Goal: Transaction & Acquisition: Purchase product/service

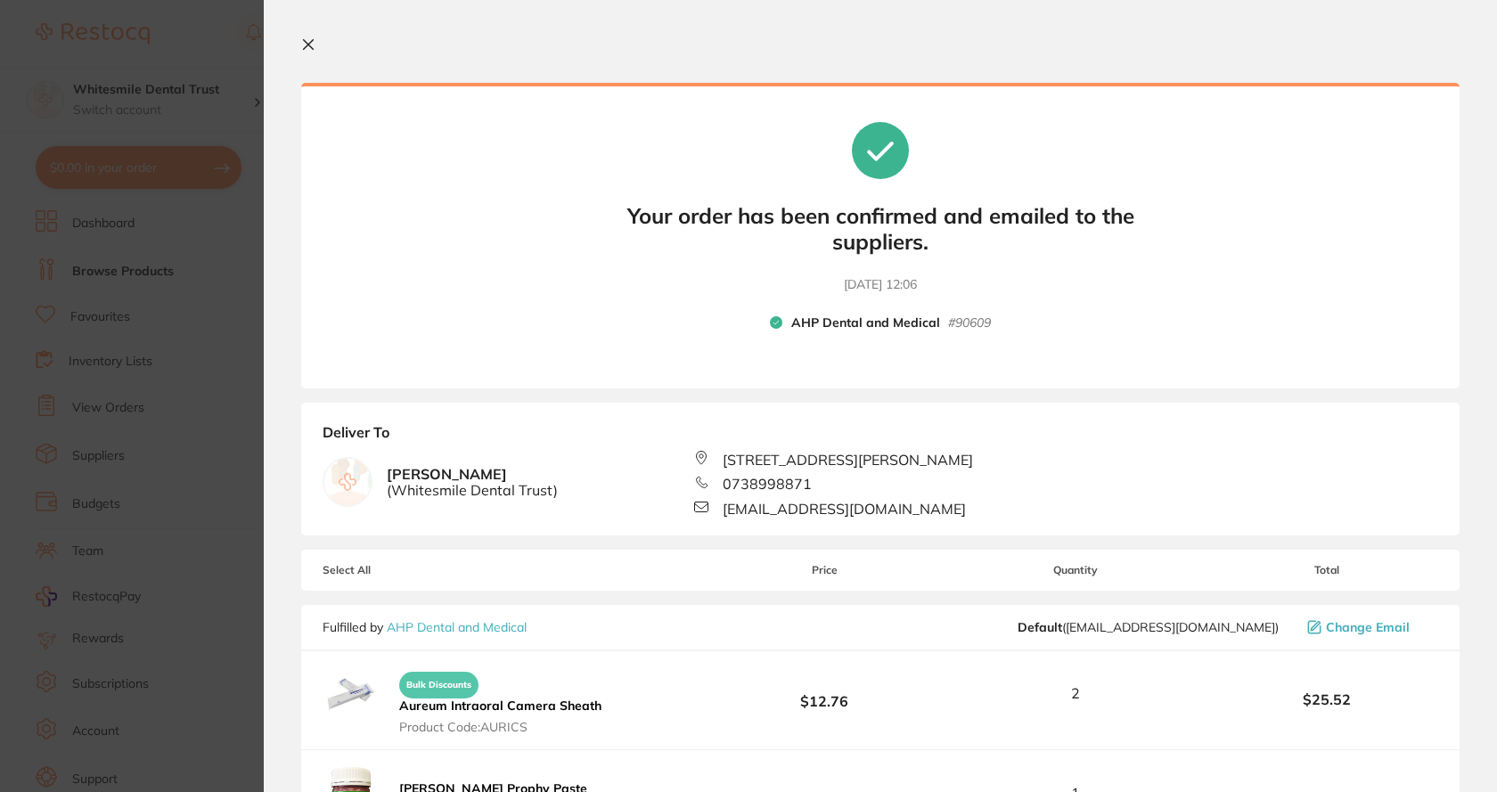
click at [201, 81] on section "Update RRP Set your pre negotiated price for this item. Item Agreed RRP (excl. …" at bounding box center [748, 396] width 1497 height 792
click at [213, 35] on div at bounding box center [154, 33] width 237 height 41
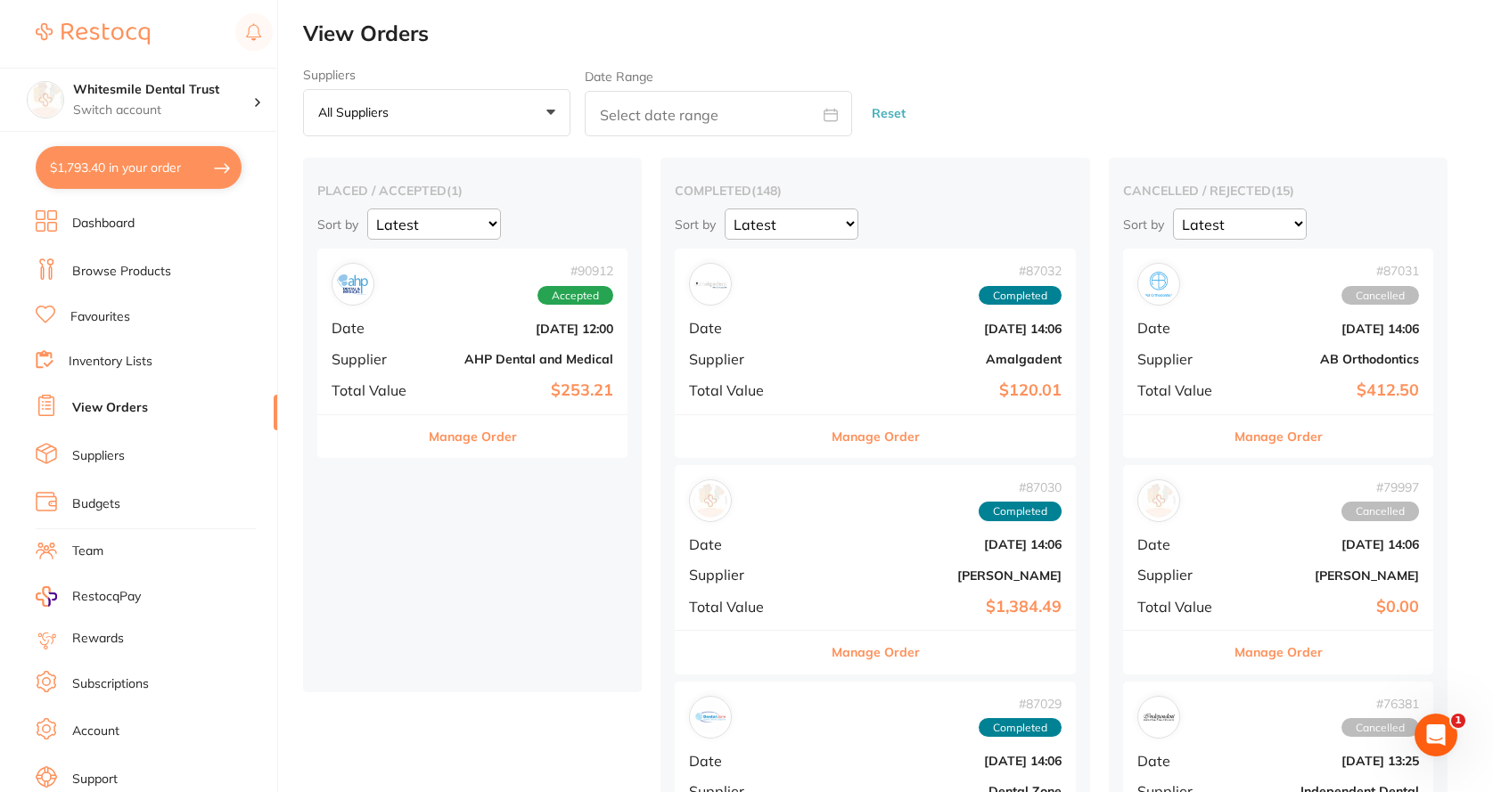
click at [123, 455] on link "Suppliers" at bounding box center [98, 456] width 53 height 18
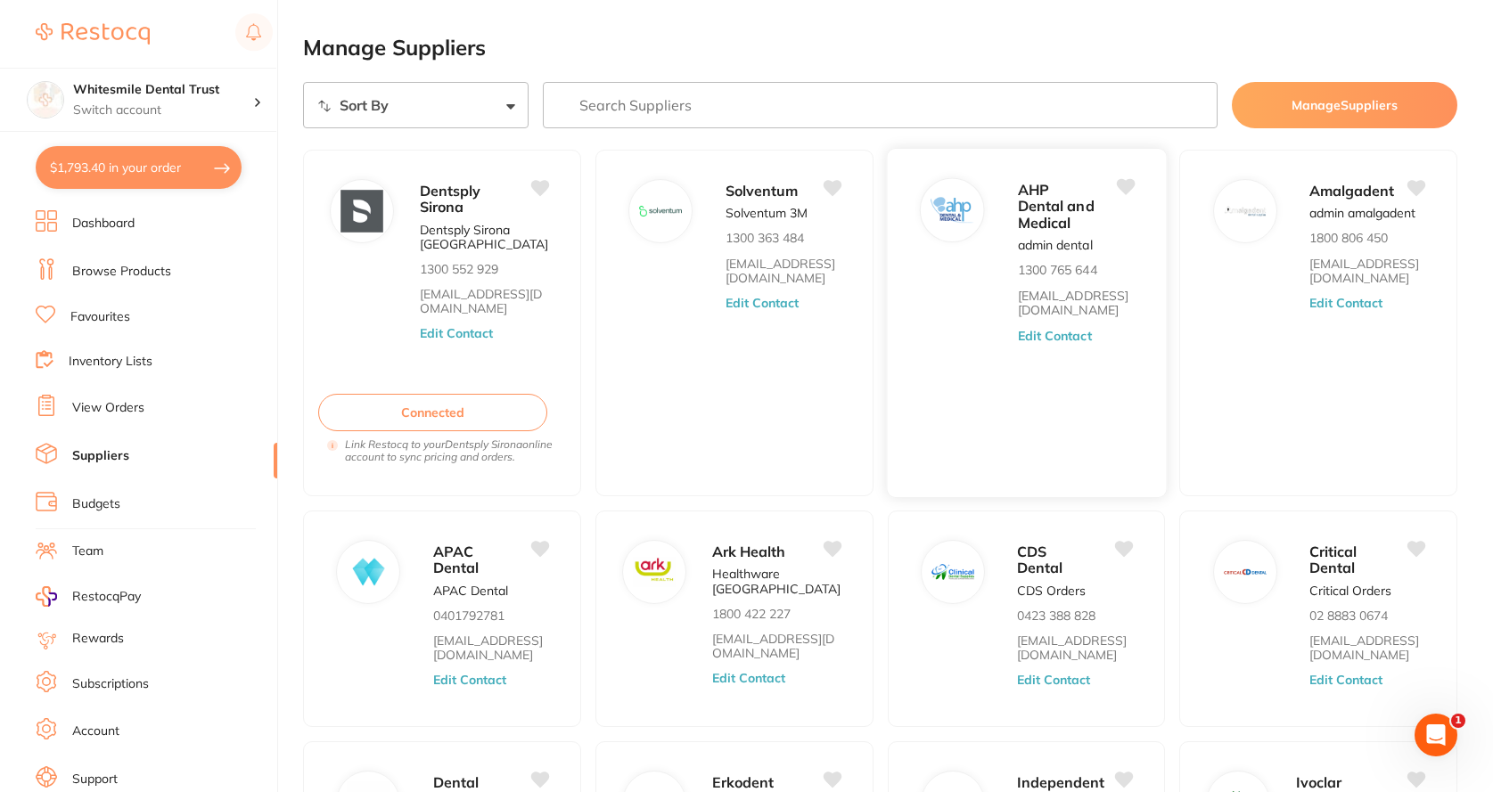
click at [1073, 269] on p "1300 765 644" at bounding box center [1056, 271] width 79 height 14
click at [1076, 329] on button "Edit Contact" at bounding box center [1054, 336] width 74 height 14
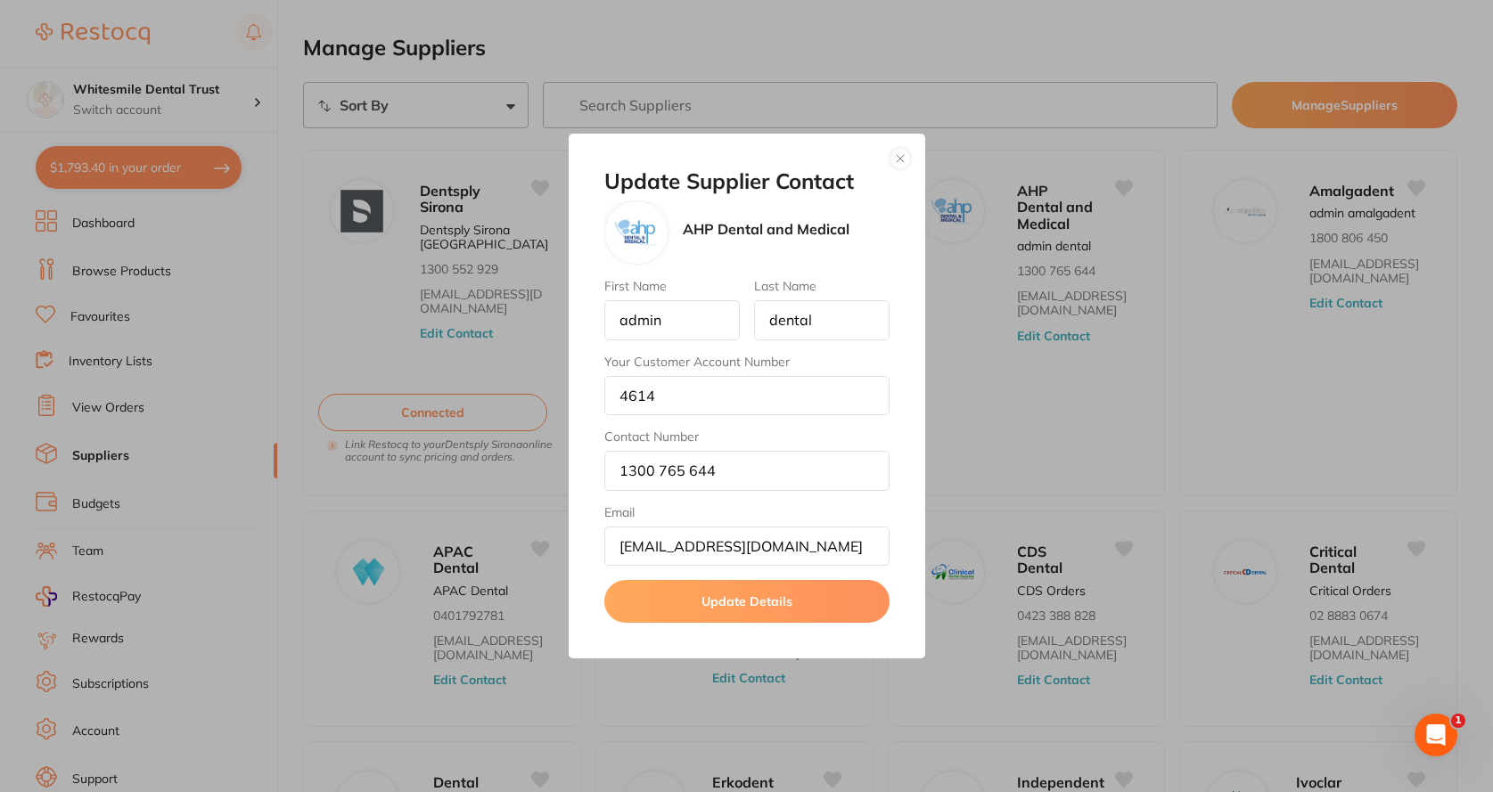
click at [902, 160] on button "button" at bounding box center [899, 158] width 21 height 21
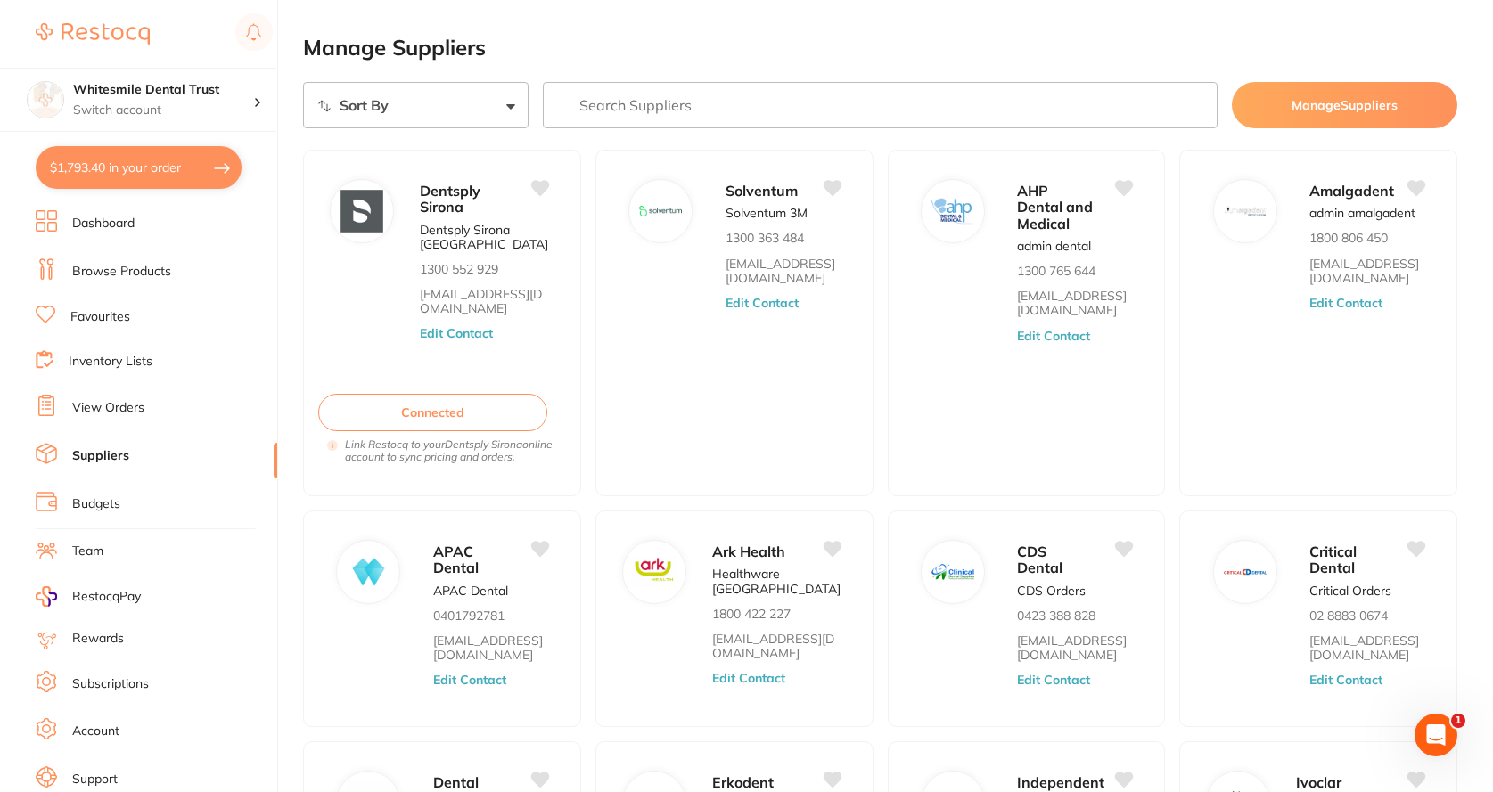
click at [117, 171] on button "$1,793.40 in your order" at bounding box center [139, 167] width 206 height 43
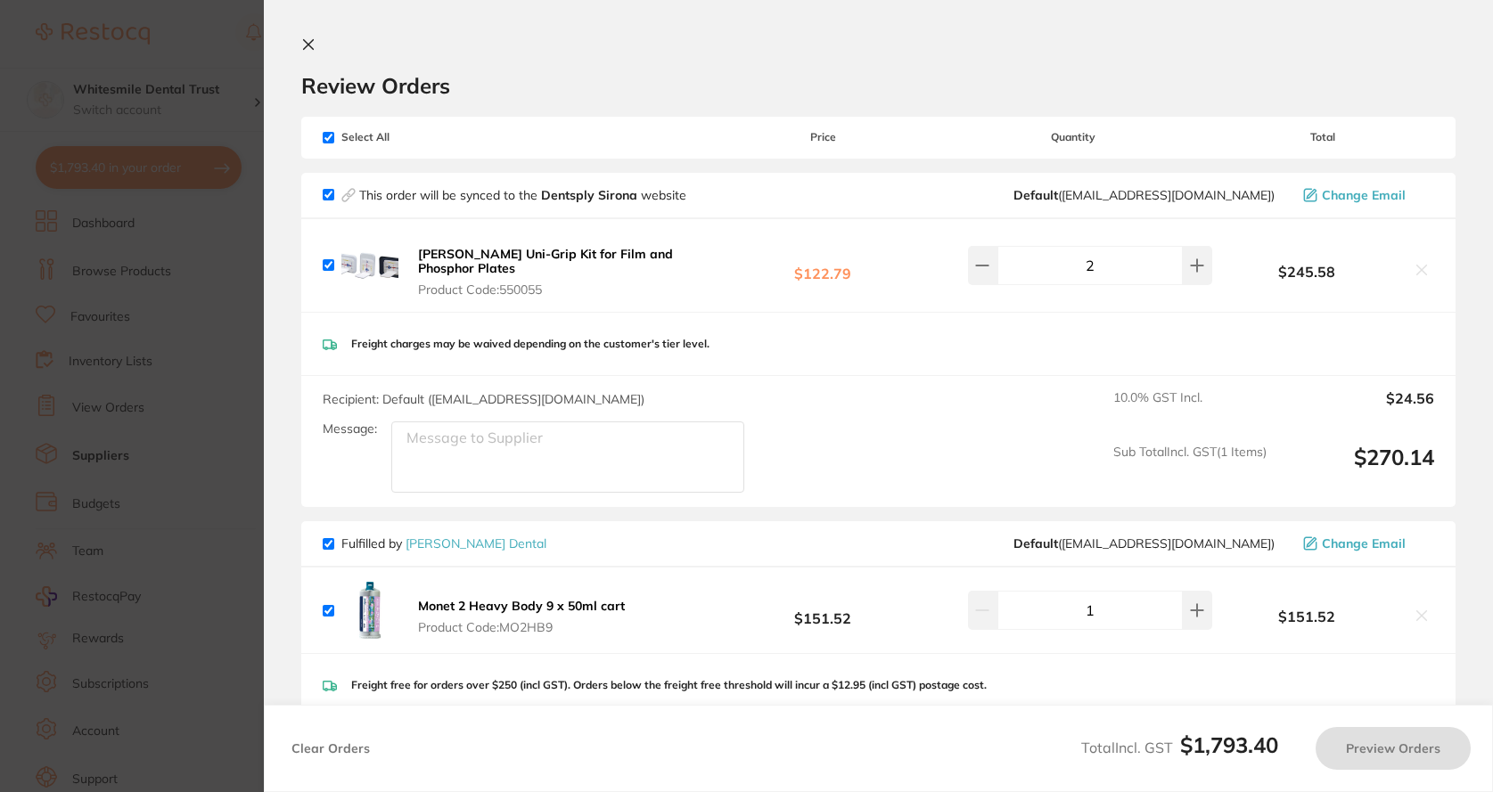
checkbox input "true"
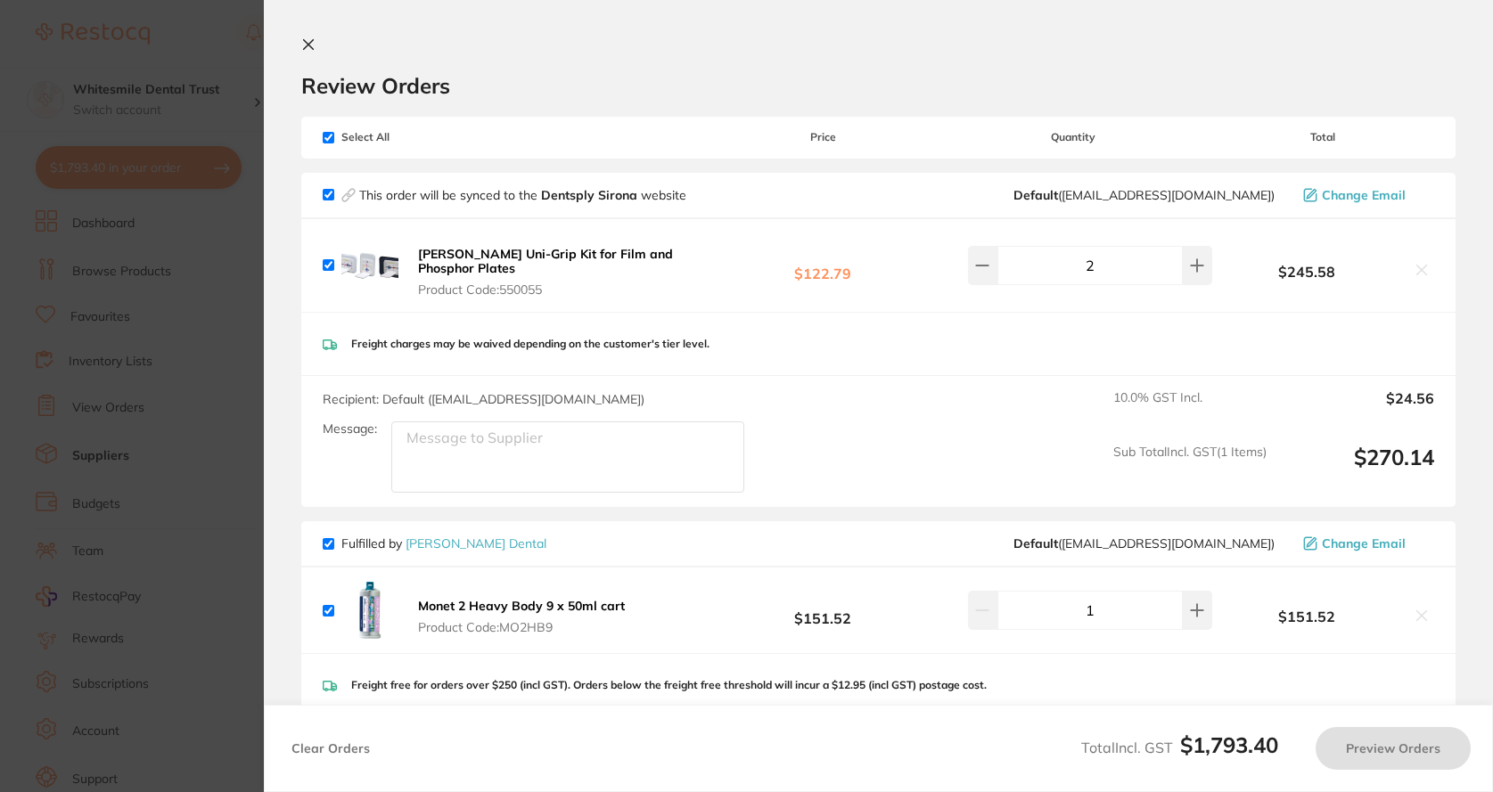
checkbox input "true"
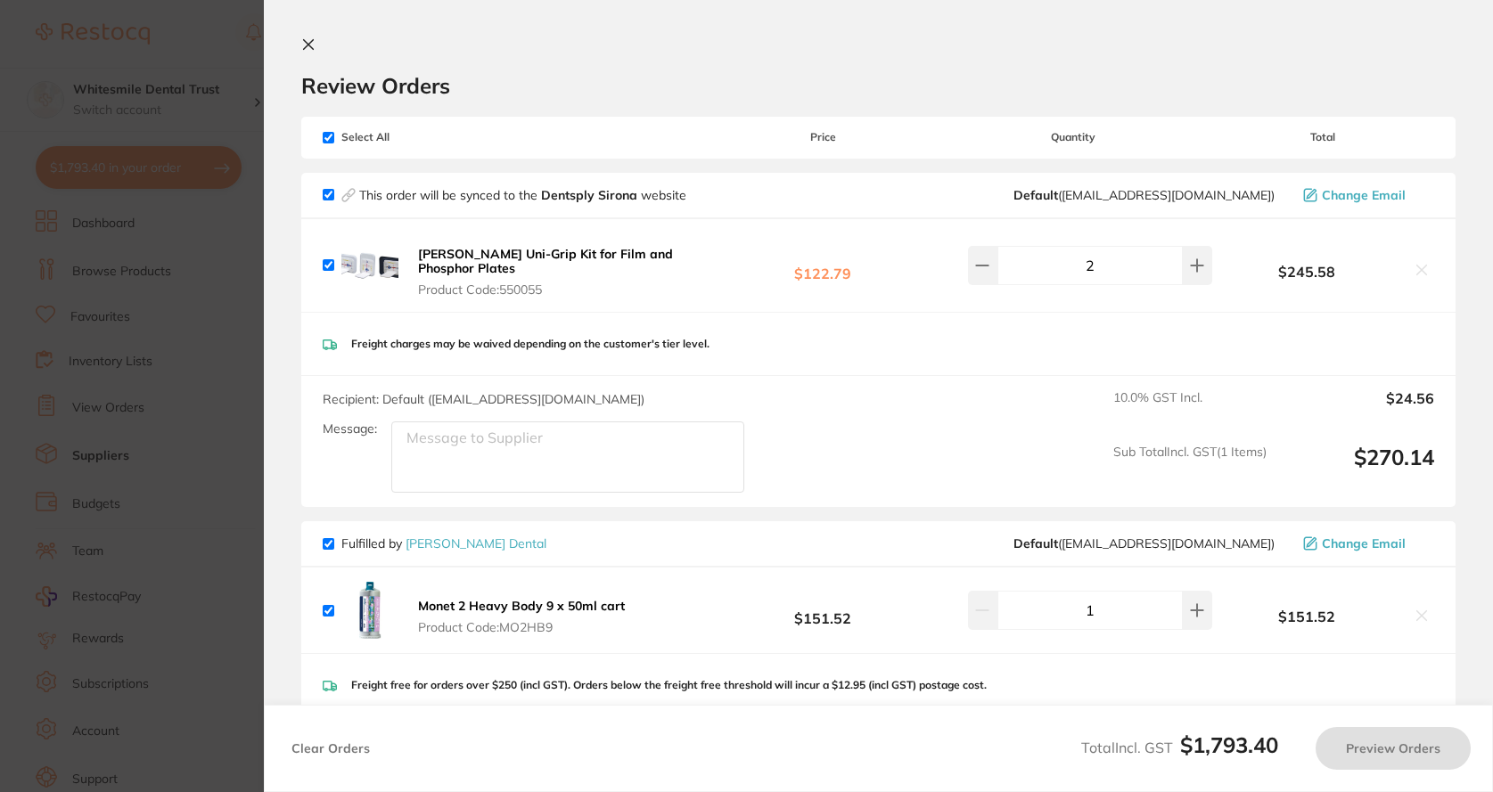
checkbox input "true"
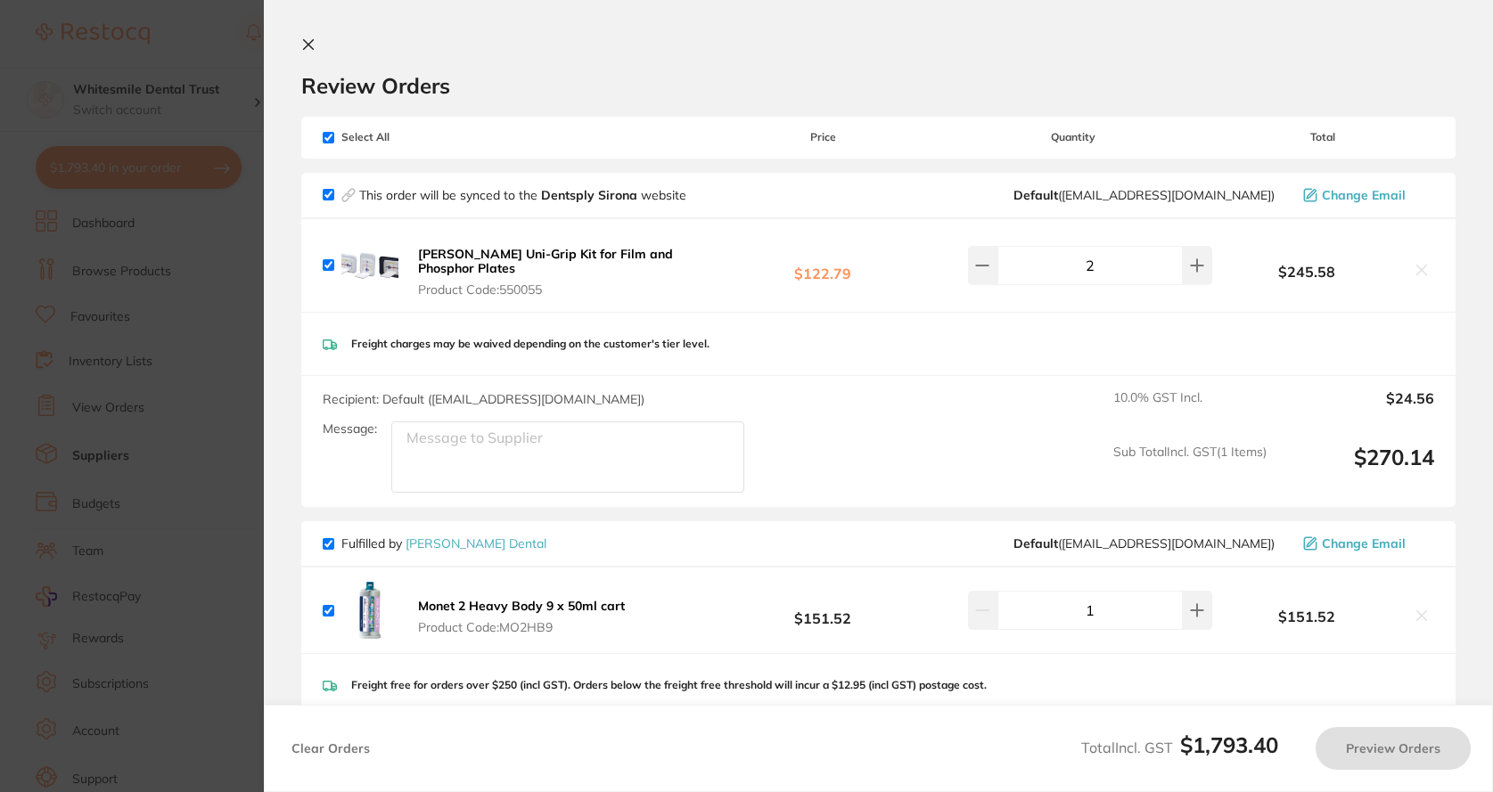
checkbox input "true"
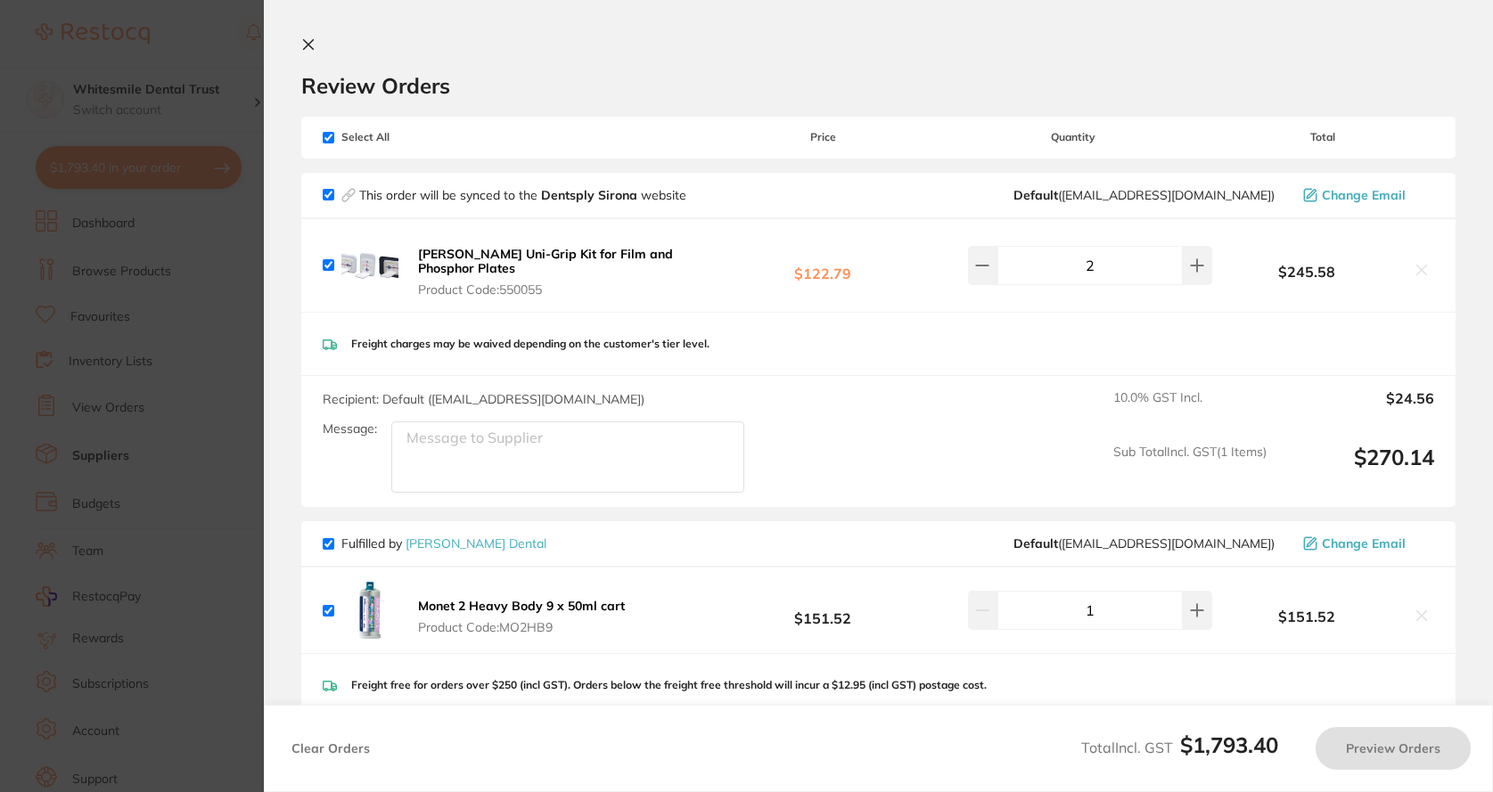
checkbox input "true"
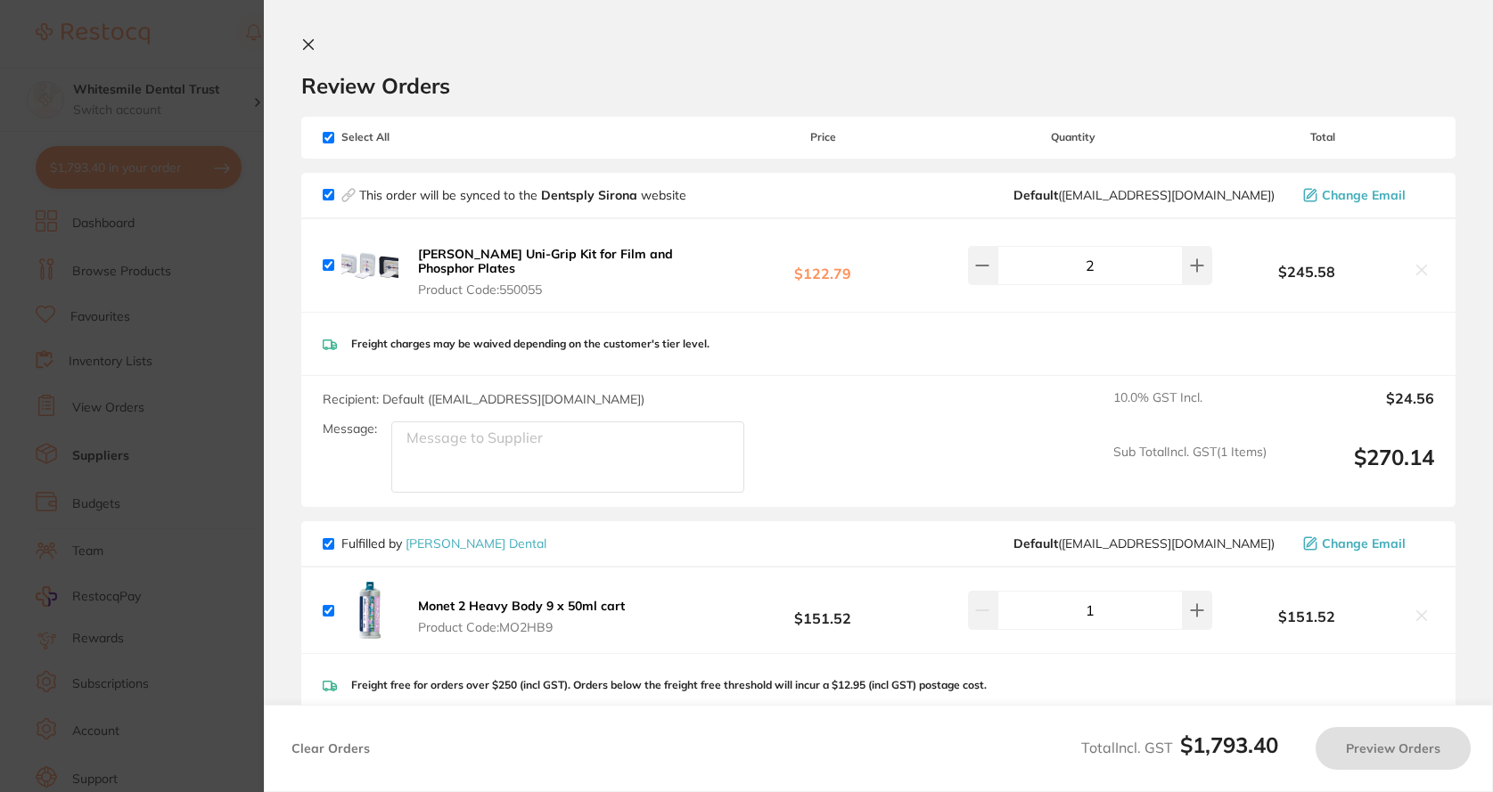
checkbox input "true"
click at [314, 44] on icon at bounding box center [308, 44] width 14 height 14
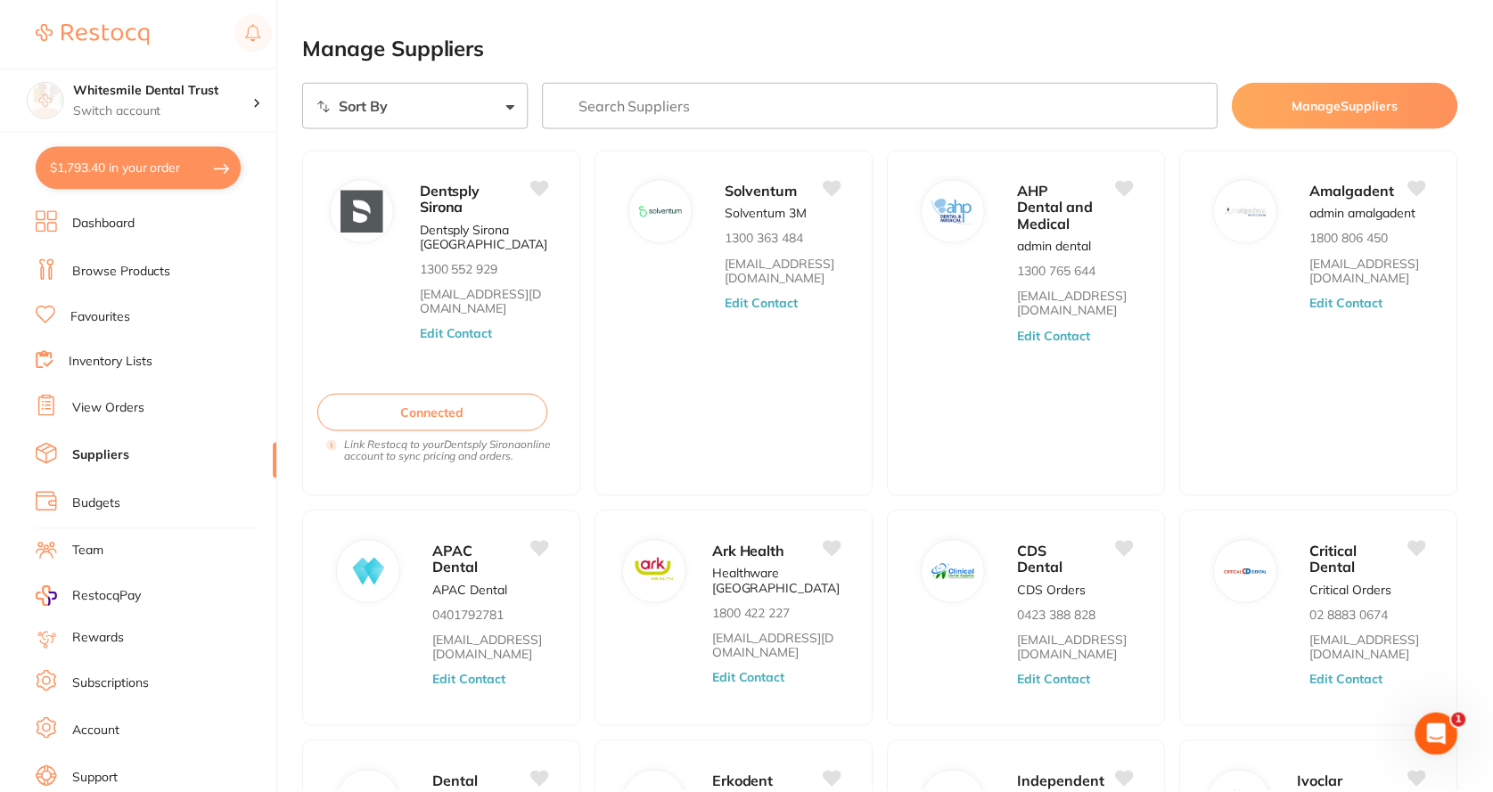
scroll to position [1, 0]
click at [176, 168] on button "$1,793.40 in your order" at bounding box center [139, 167] width 206 height 43
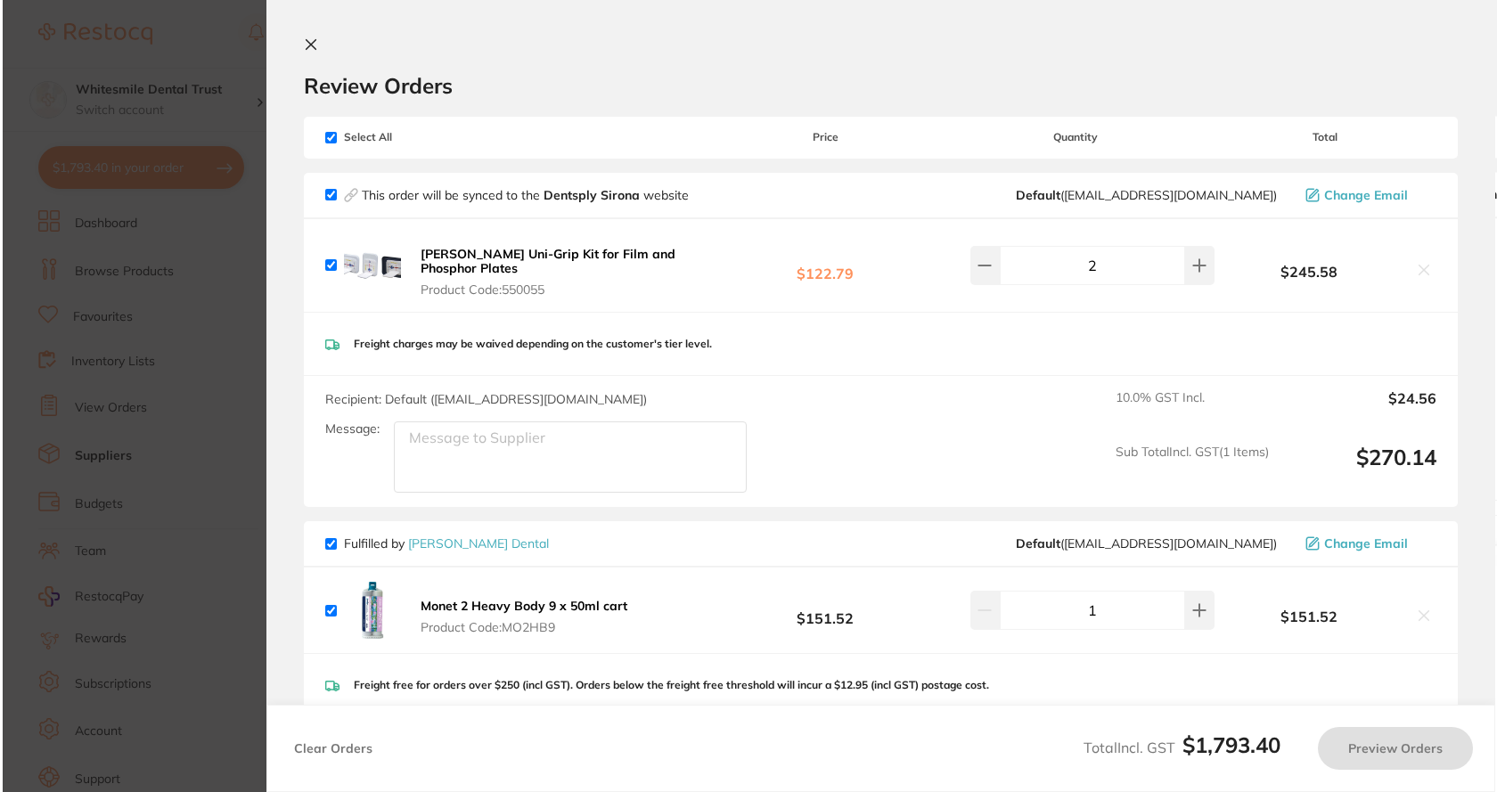
scroll to position [0, 0]
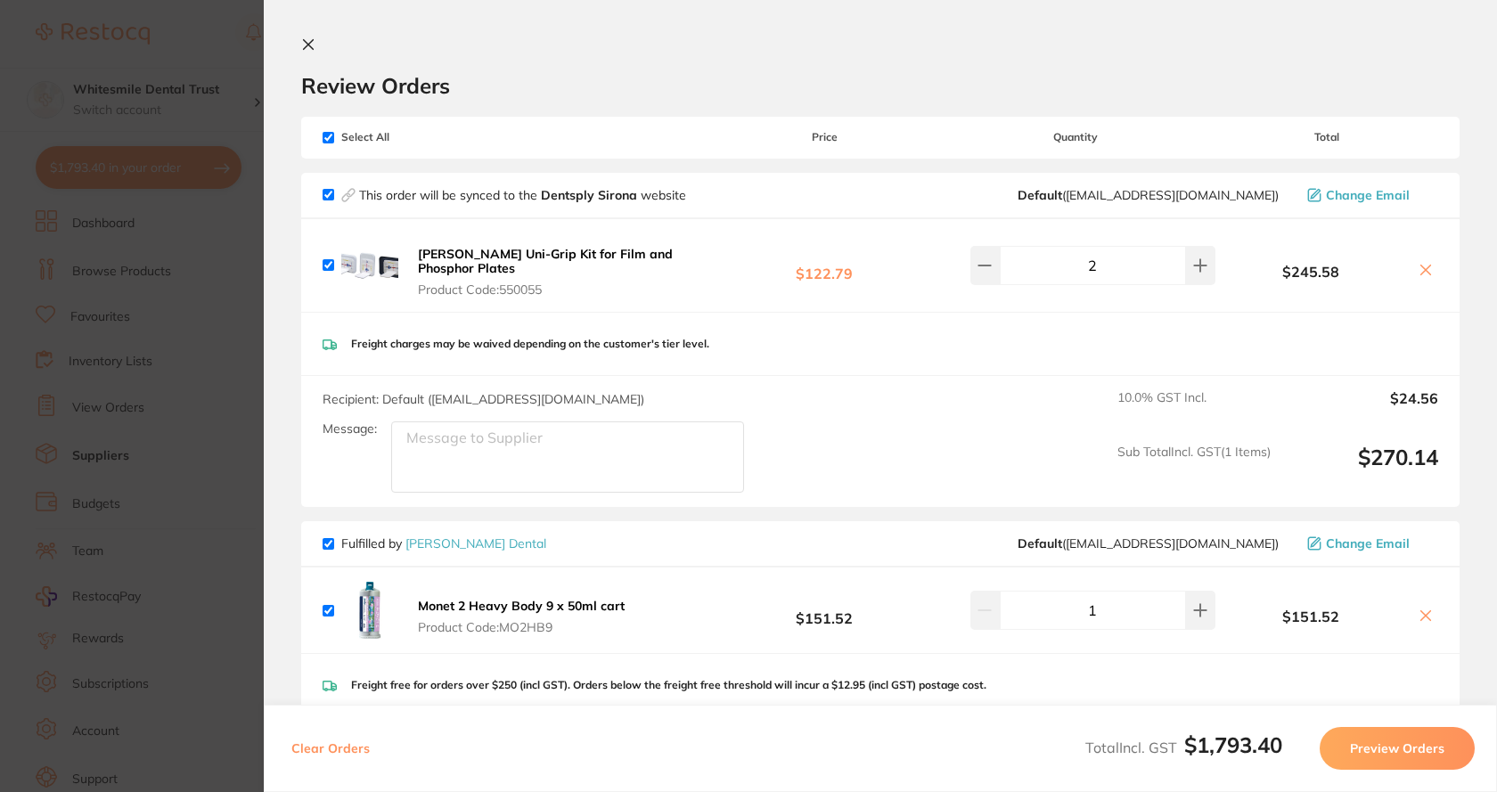
click at [327, 143] on input "checkbox" at bounding box center [329, 138] width 12 height 12
checkbox input "false"
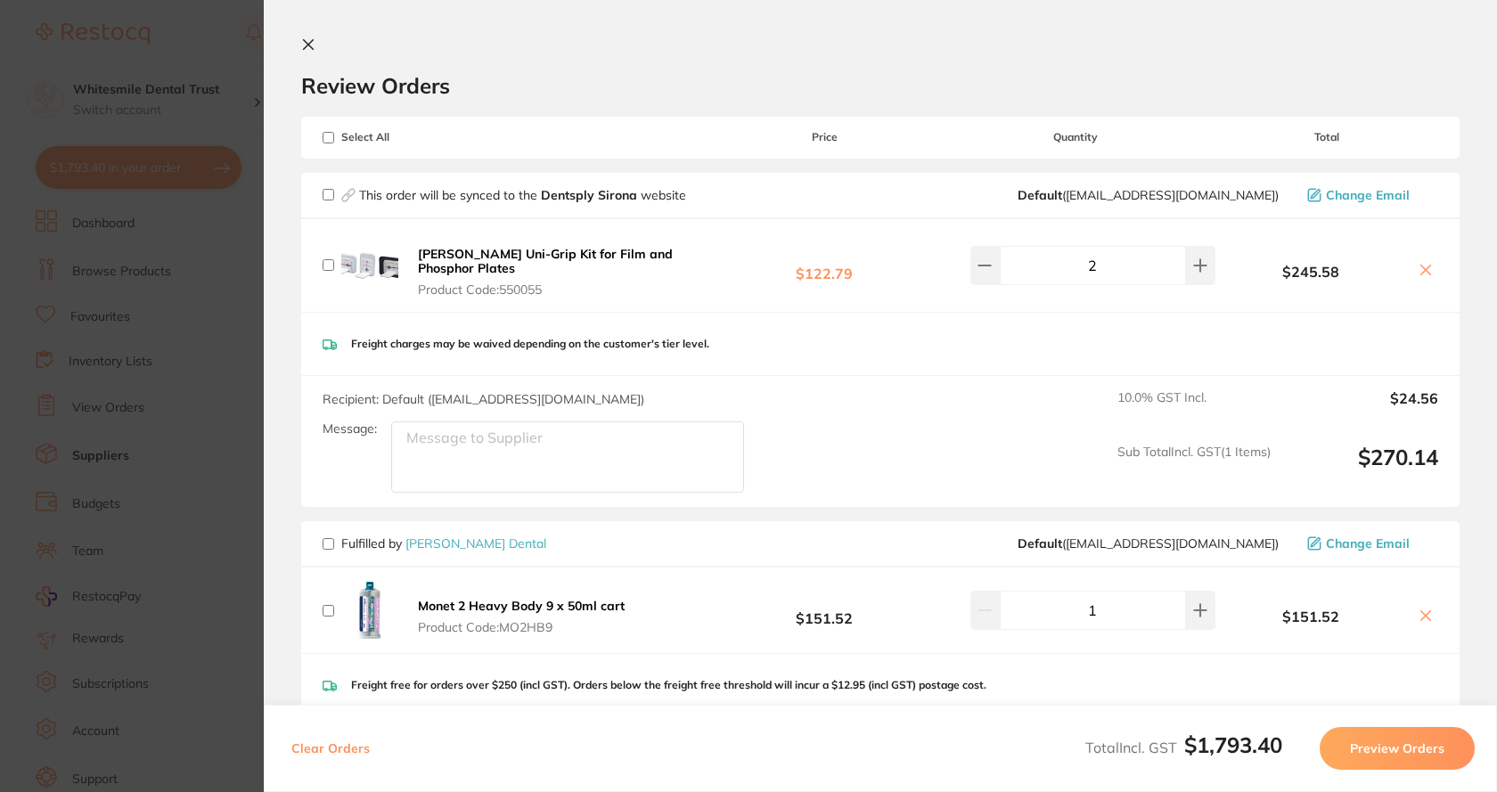
checkbox input "false"
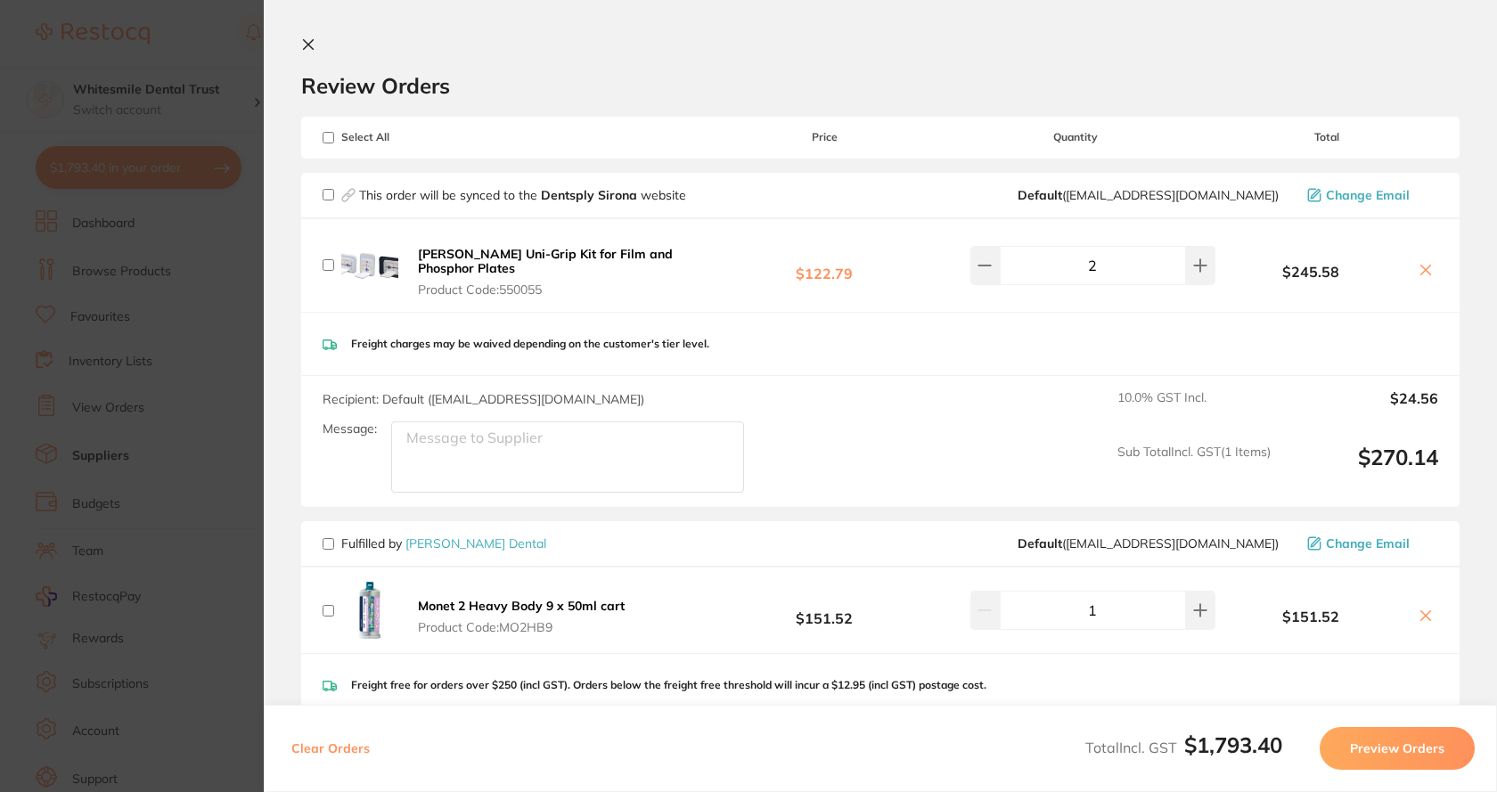
checkbox input "false"
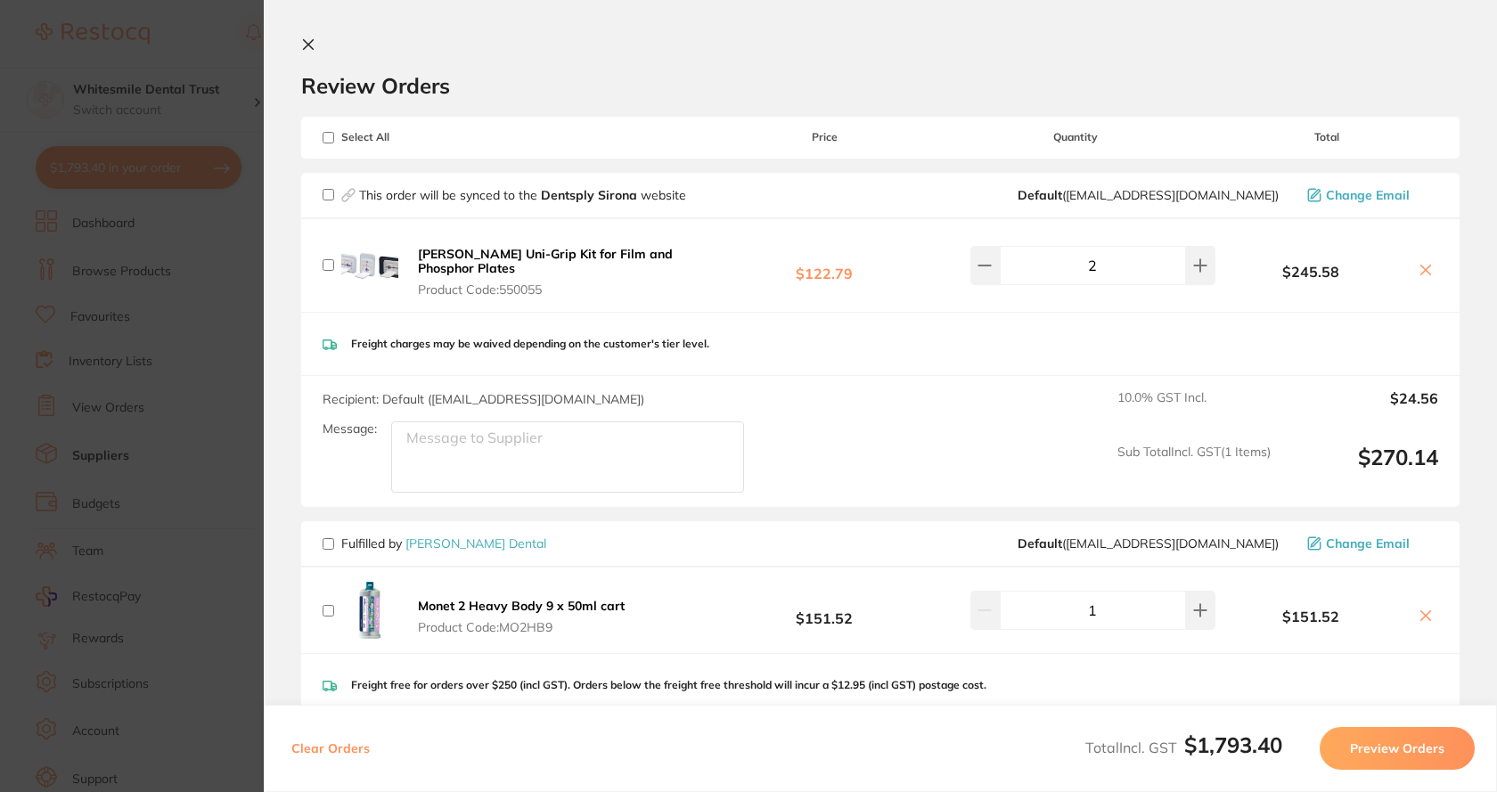
checkbox input "false"
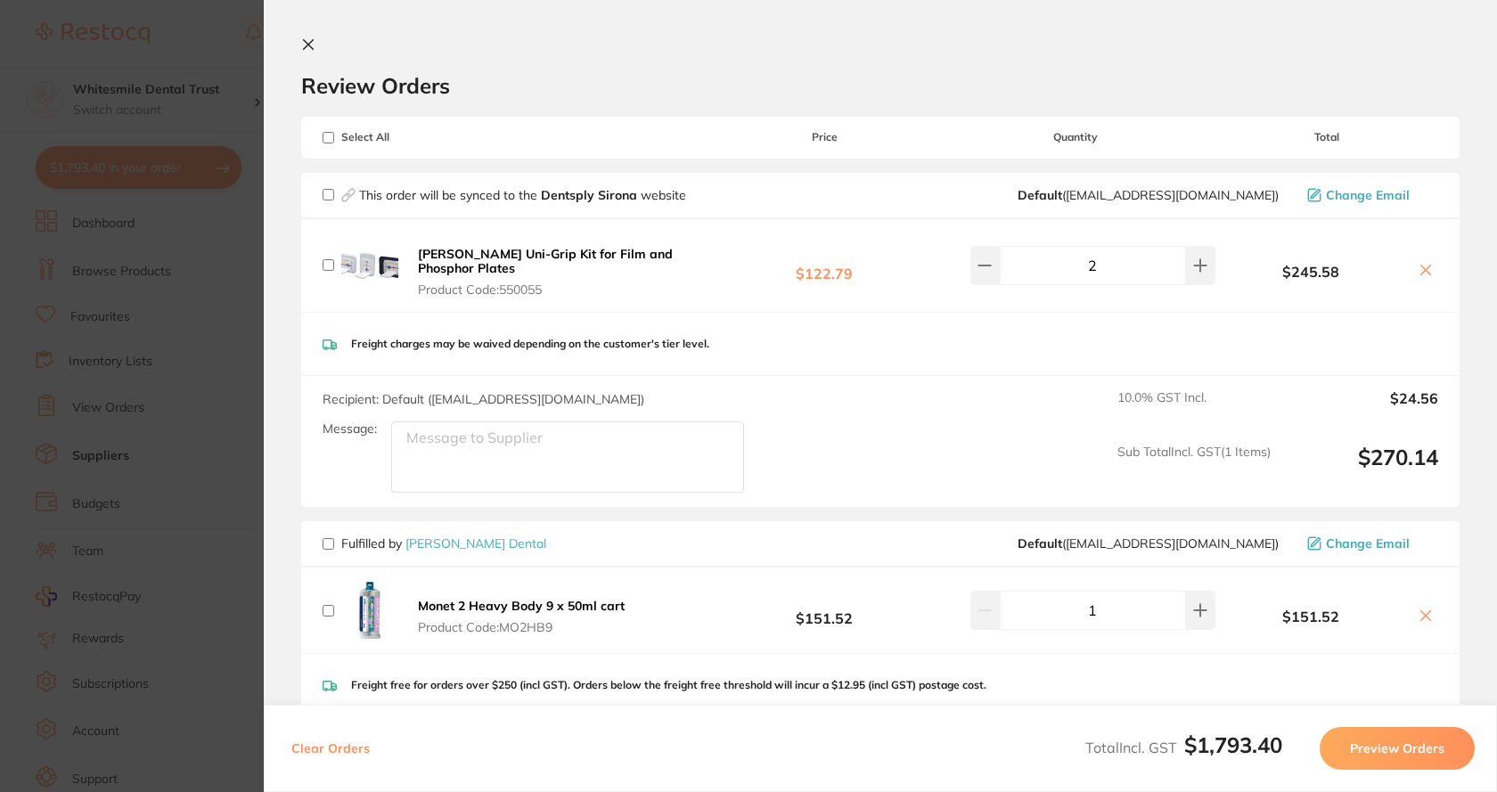
checkbox input "false"
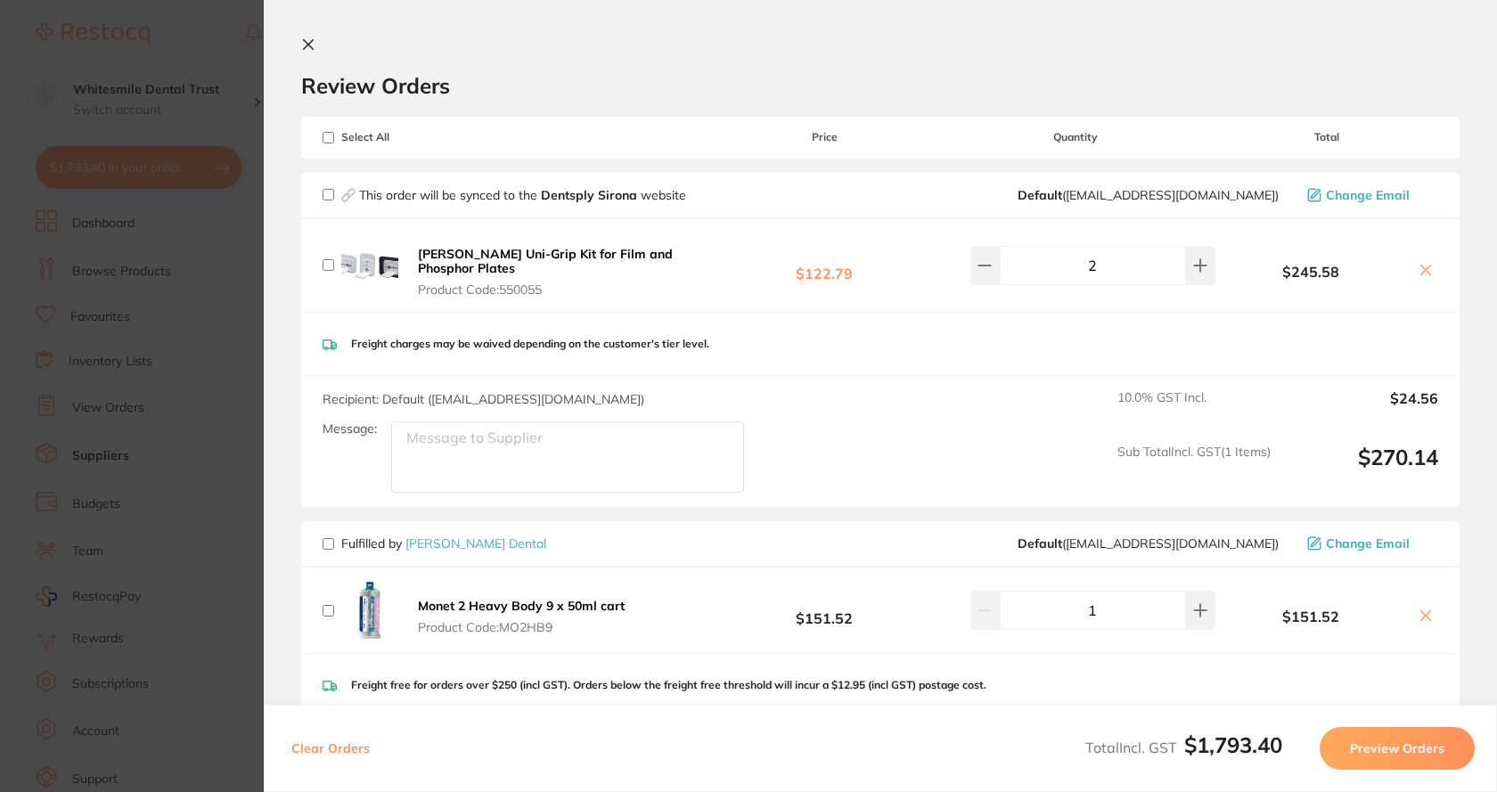
checkbox input "false"
click at [242, 287] on section "Update RRP Set your pre negotiated price for this item. Item Agreed RRP (excl. …" at bounding box center [748, 396] width 1497 height 792
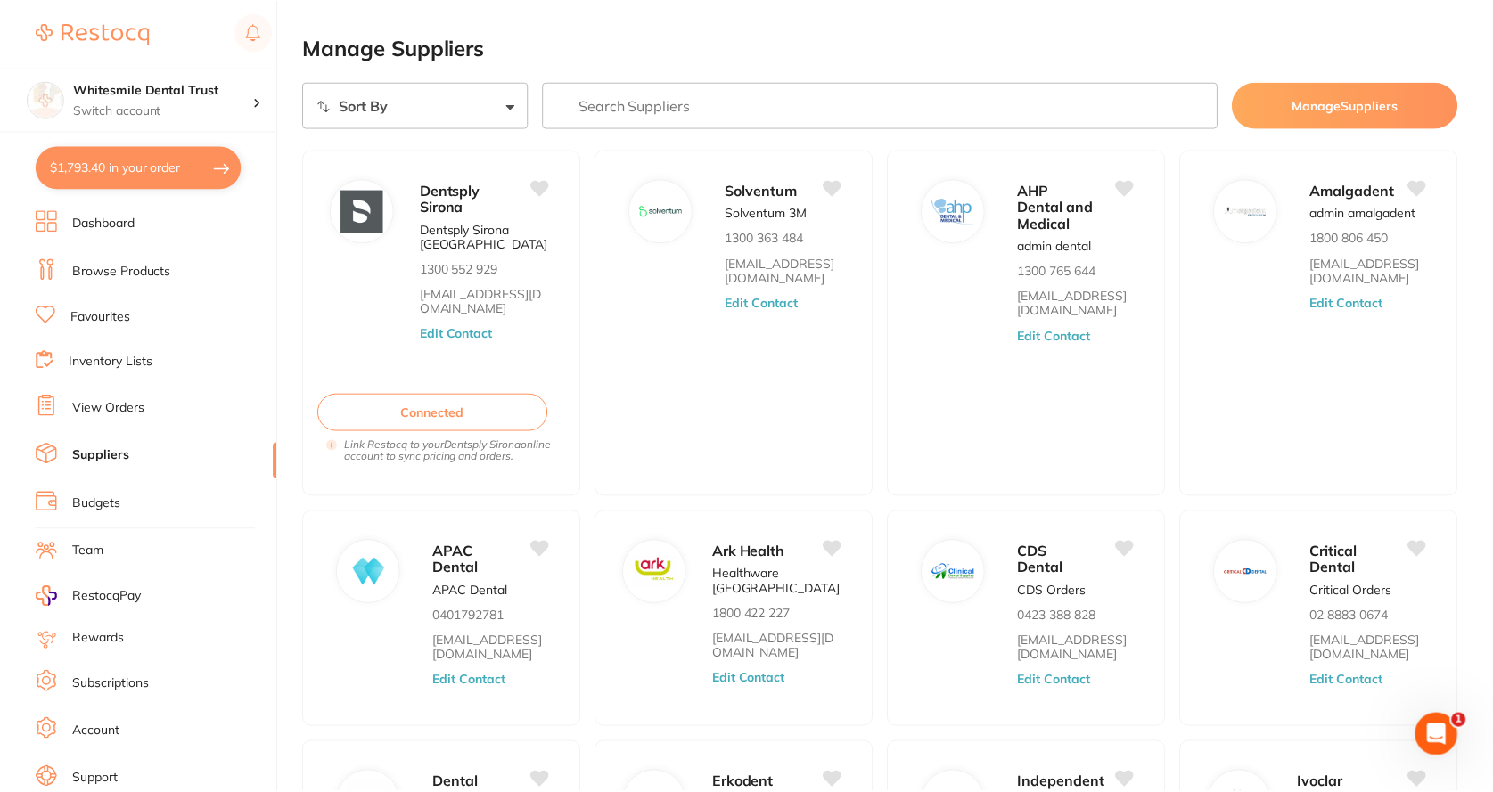
scroll to position [1, 0]
